Goal: Task Accomplishment & Management: Use online tool/utility

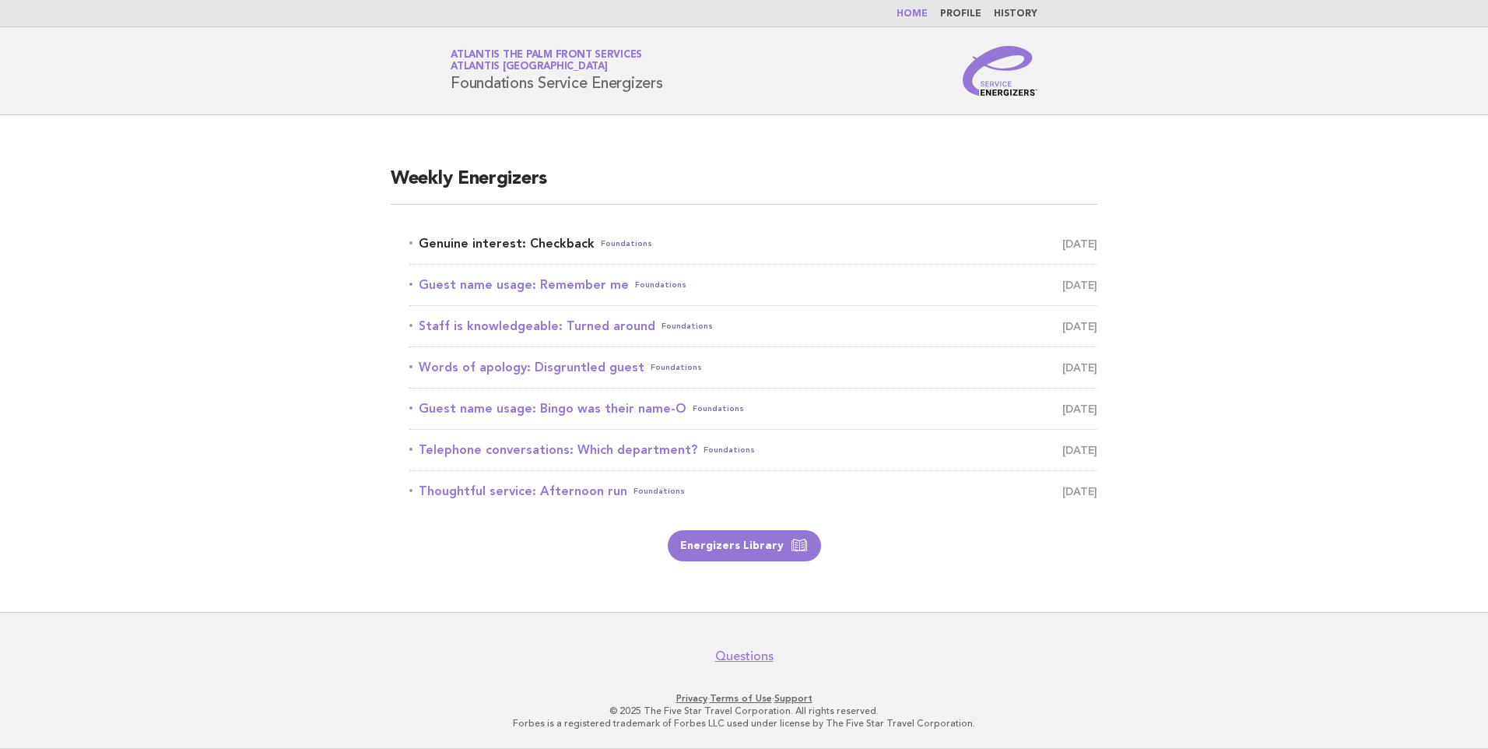
click at [523, 237] on link "Genuine interest: Checkback Foundations October 8" at bounding box center [753, 244] width 688 height 22
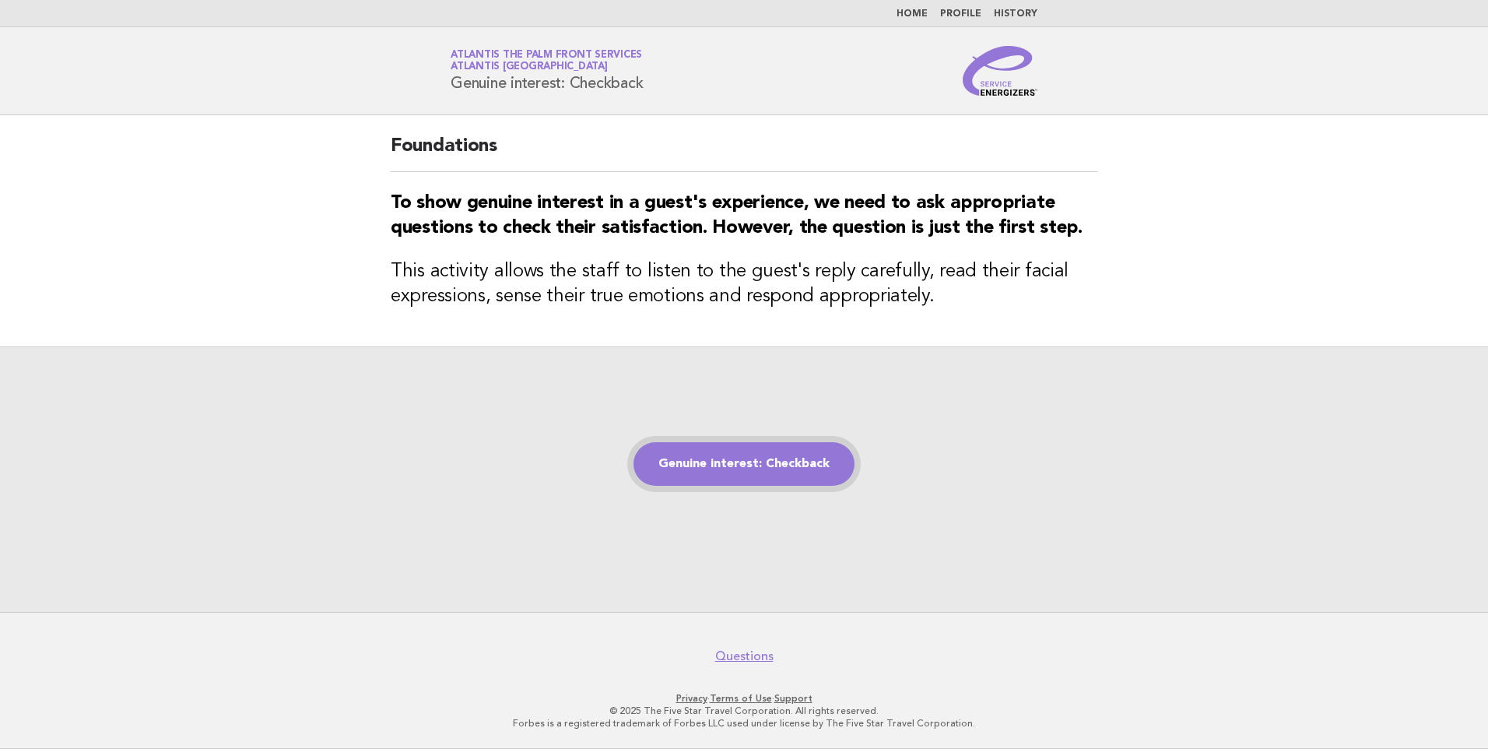
click at [753, 468] on link "Genuine interest: Checkback" at bounding box center [744, 464] width 221 height 44
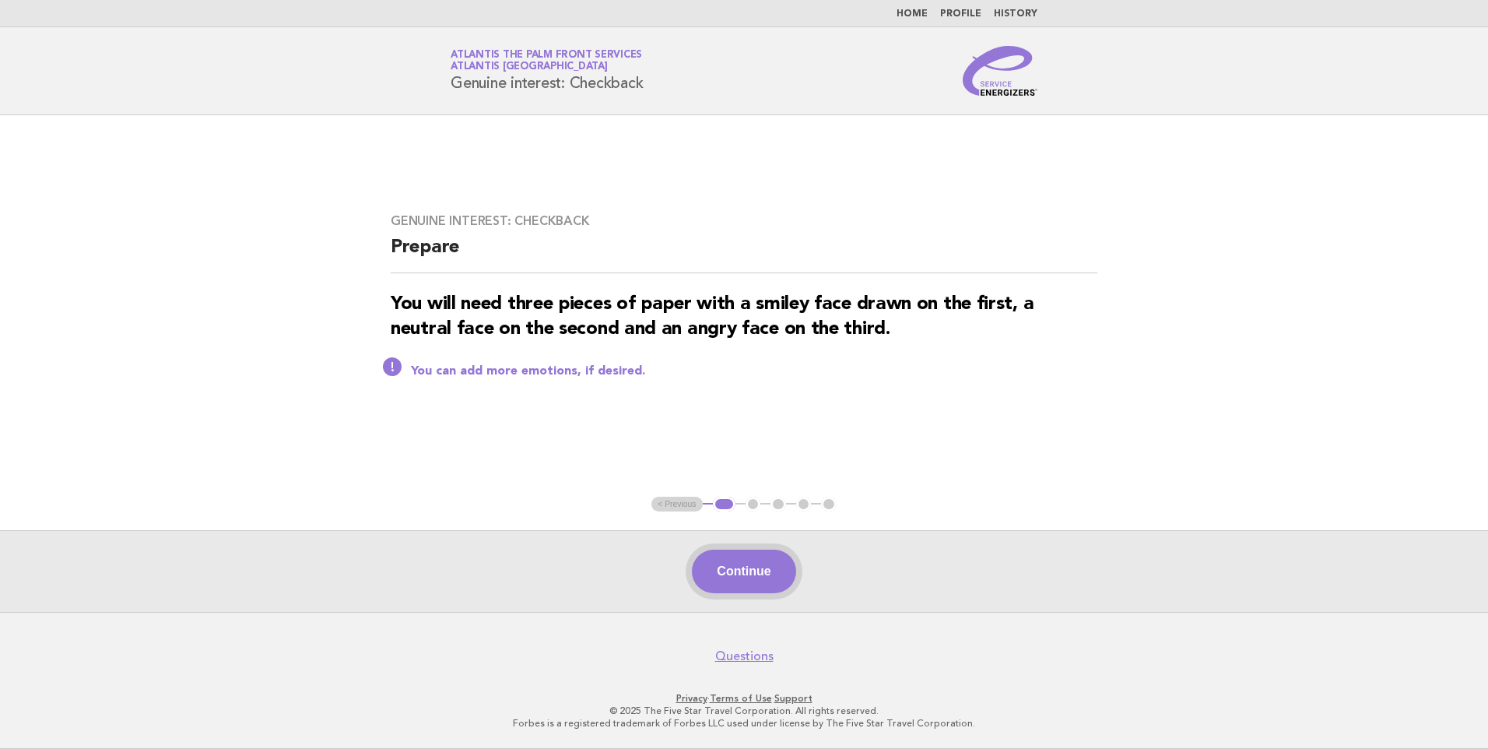
click at [740, 578] on button "Continue" at bounding box center [744, 572] width 104 height 44
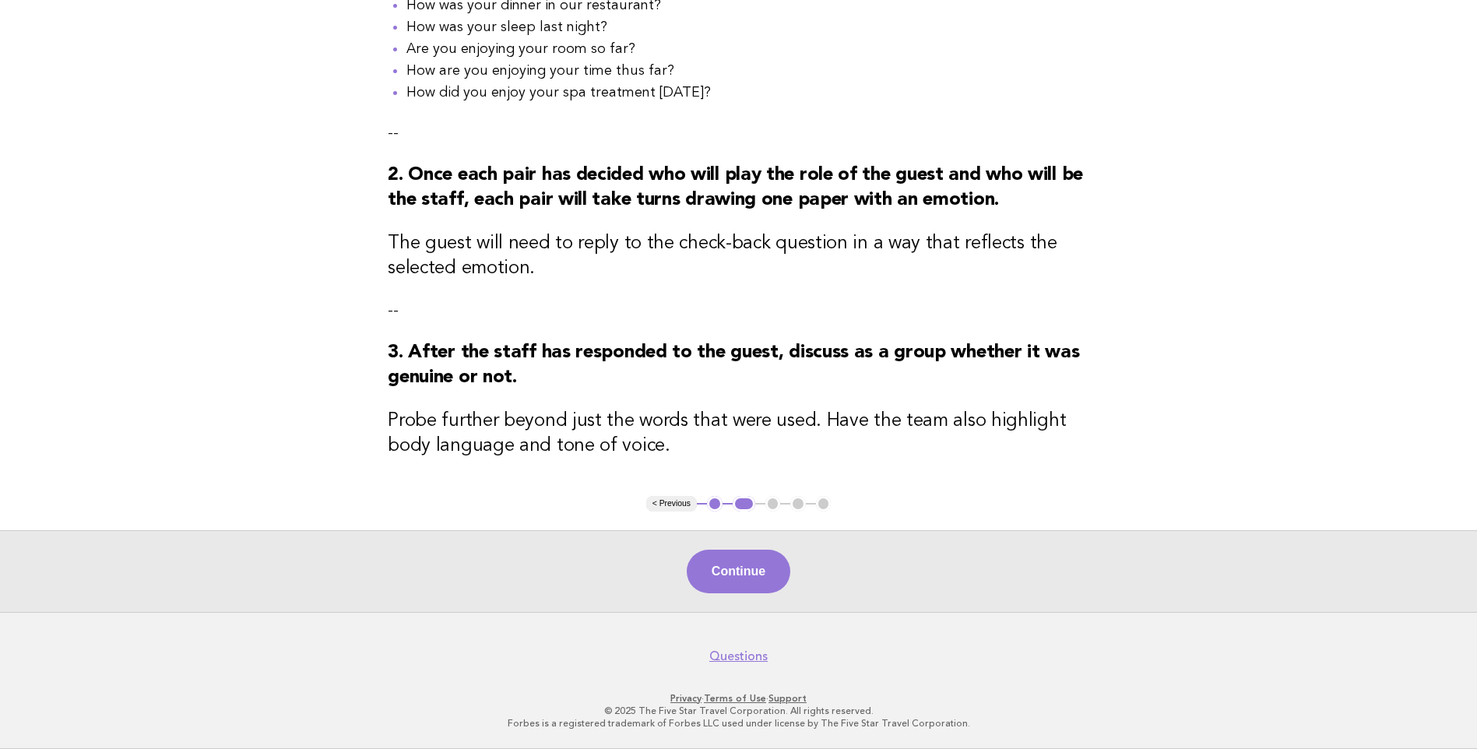
scroll to position [360, 0]
click at [754, 559] on button "Continue" at bounding box center [739, 572] width 104 height 44
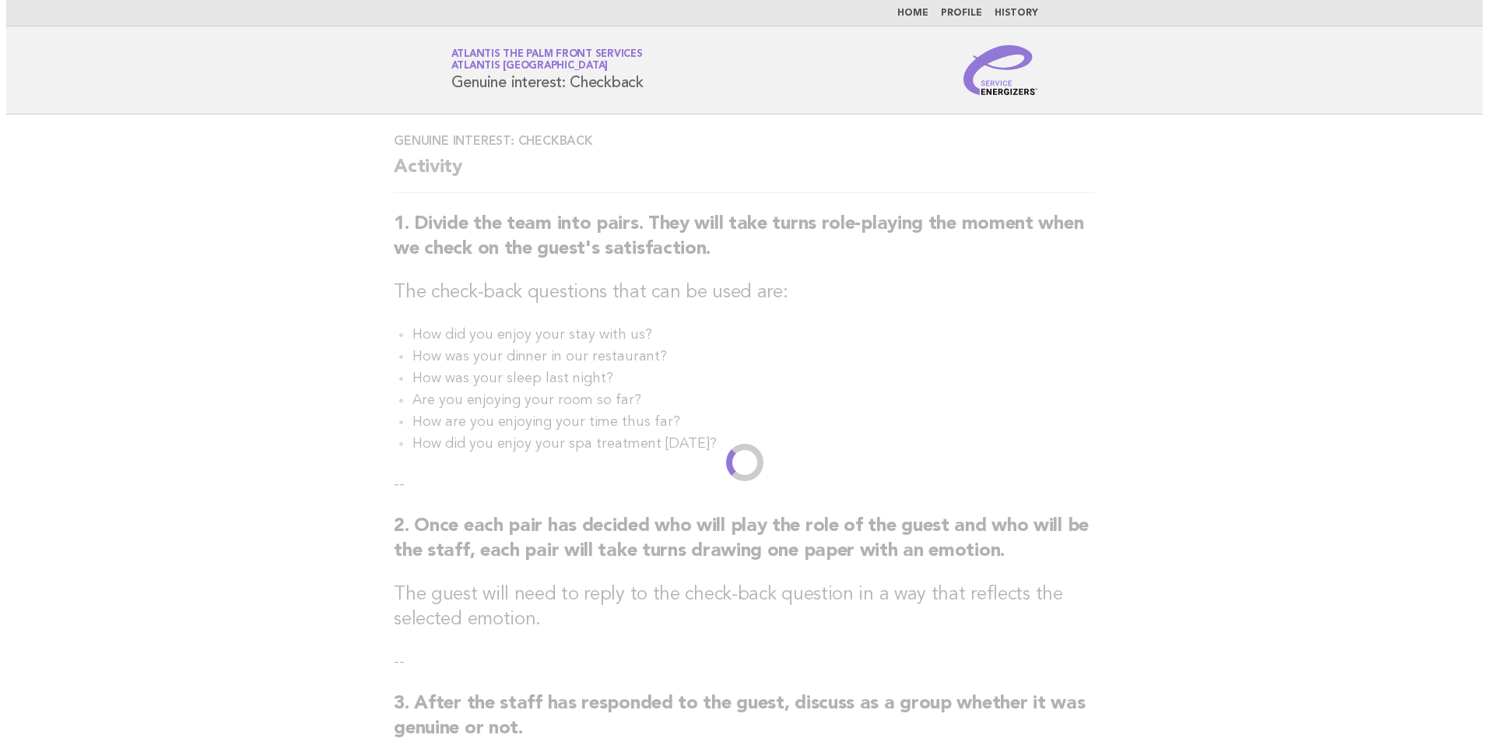
scroll to position [0, 0]
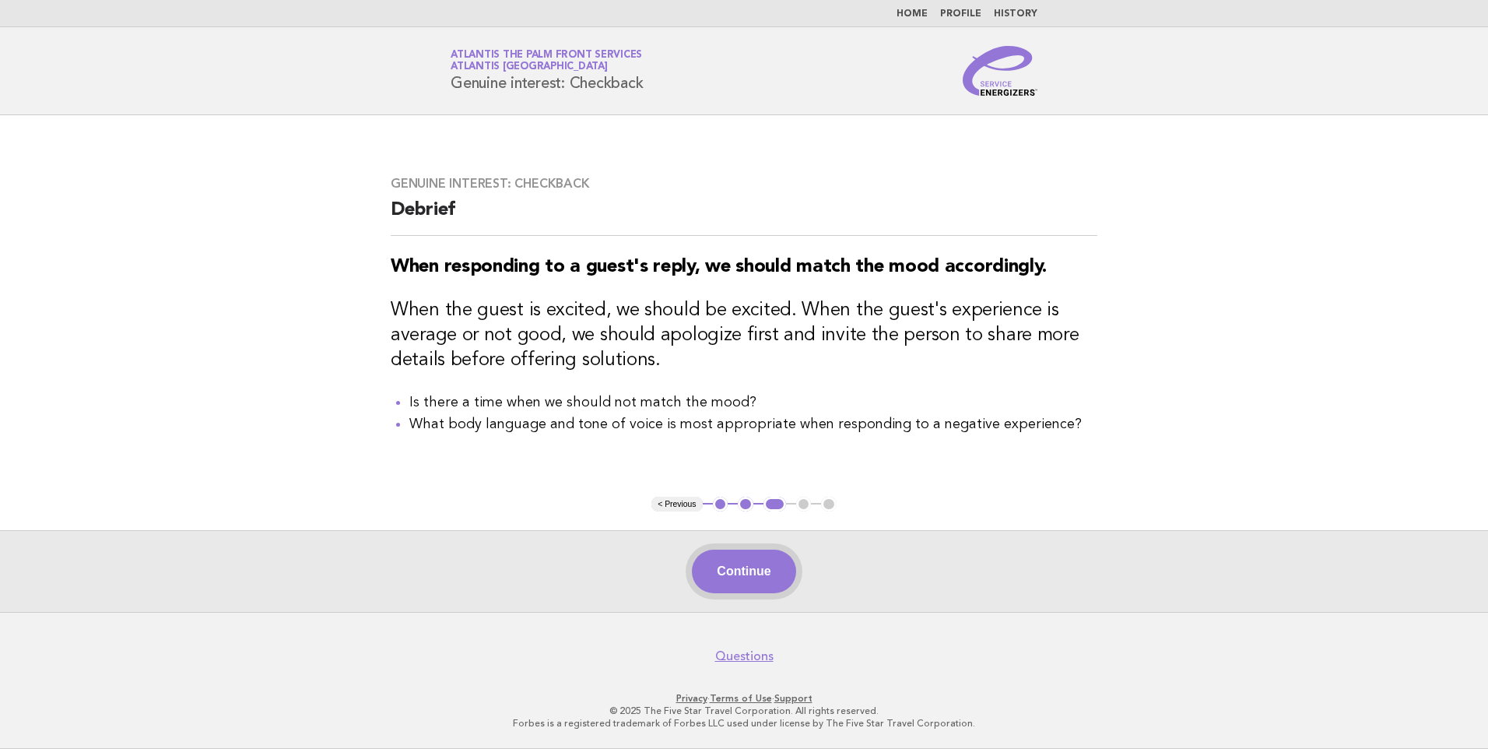
click at [756, 556] on button "Continue" at bounding box center [744, 572] width 104 height 44
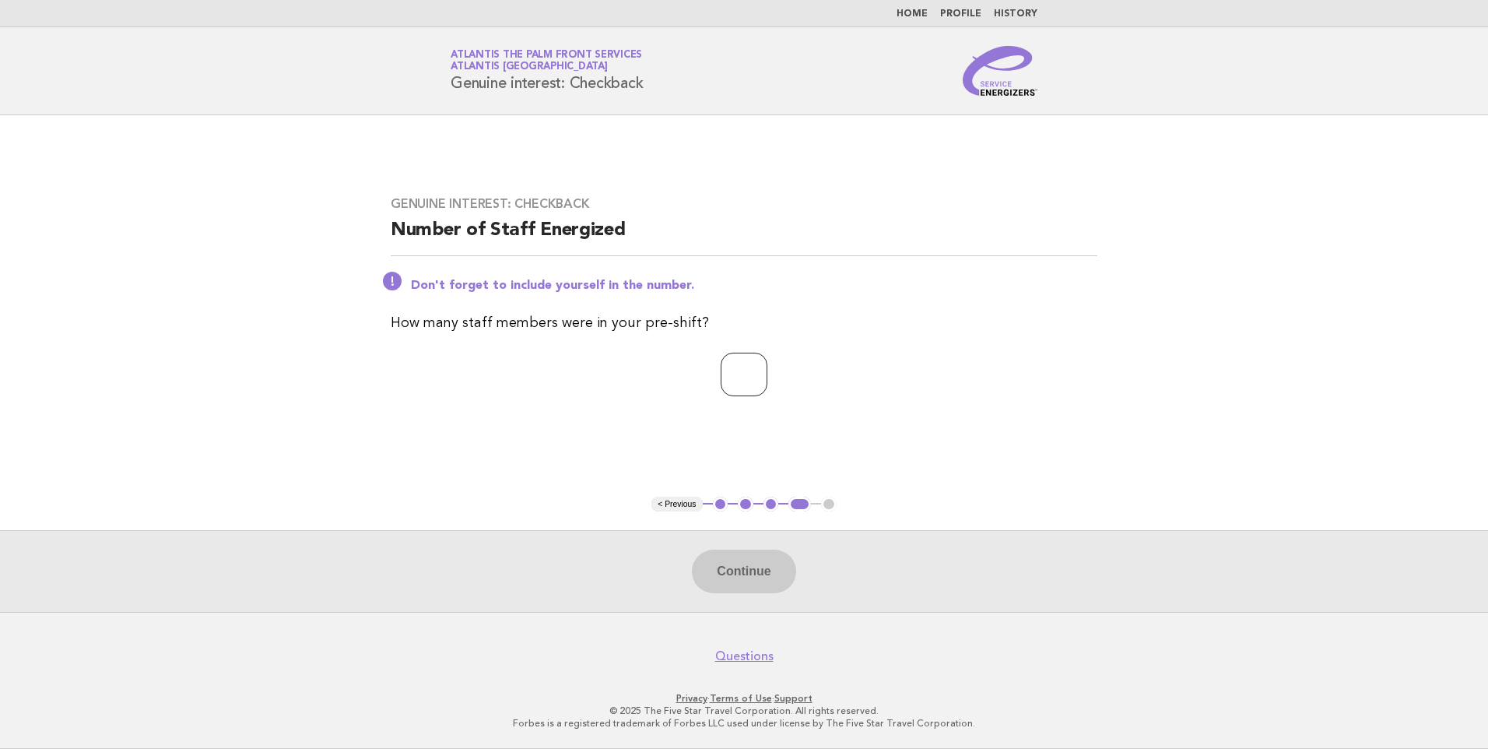
click at [743, 366] on input "number" at bounding box center [744, 375] width 47 height 44
type input "*"
click at [708, 567] on button "Continue" at bounding box center [744, 572] width 104 height 44
